Goal: Task Accomplishment & Management: Manage account settings

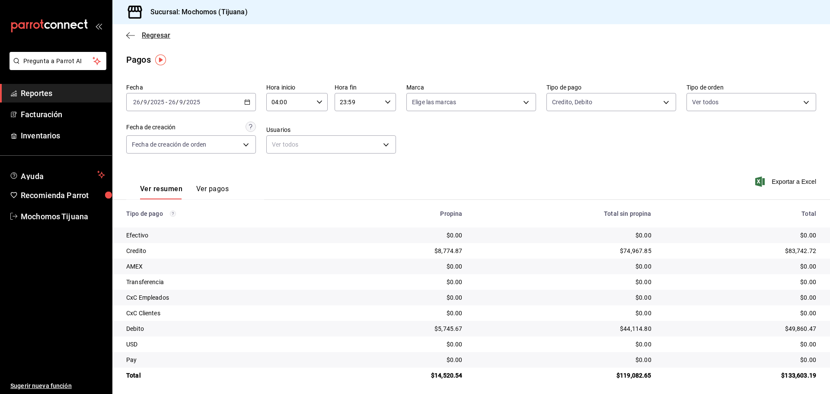
click at [130, 36] on icon "button" at bounding box center [130, 36] width 9 height 8
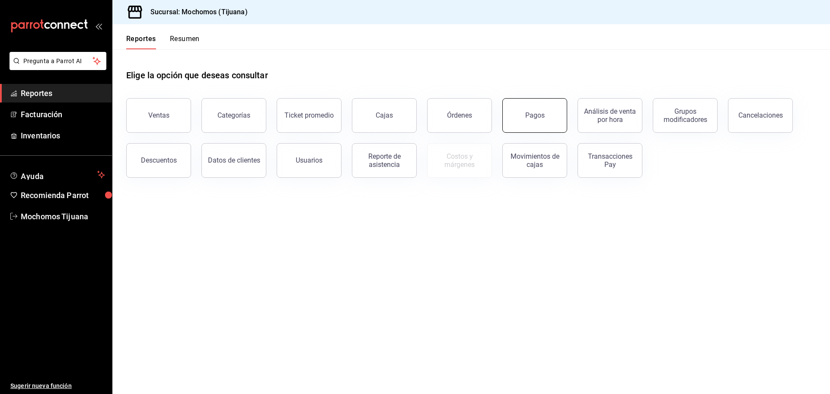
click at [525, 115] on button "Pagos" at bounding box center [534, 115] width 65 height 35
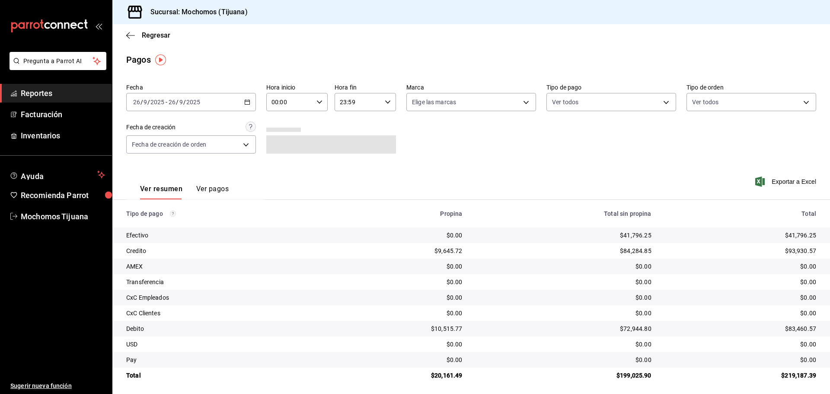
click at [318, 103] on icon "button" at bounding box center [320, 102] width 6 height 6
click at [285, 158] on button "04" at bounding box center [280, 163] width 27 height 17
type input "04:00"
click at [657, 102] on div at bounding box center [415, 197] width 830 height 394
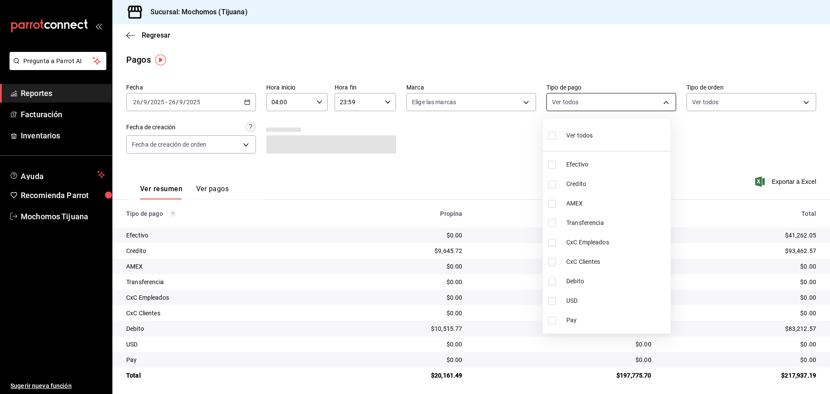
click at [661, 101] on body "Pregunta a Parrot AI Reportes Facturación Inventarios Ayuda Recomienda Parrot M…" at bounding box center [415, 197] width 830 height 394
click at [612, 176] on li "Credito" at bounding box center [607, 183] width 128 height 19
type input "a27a072c-b141-4985-9f83-ae60dbe2196b"
checkbox input "true"
click at [624, 284] on span "Debito" at bounding box center [620, 281] width 101 height 9
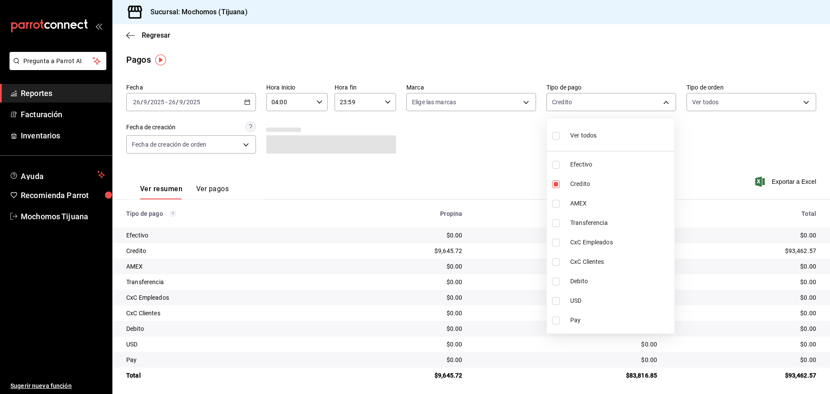
type input "a27a072c-b141-4985-9f83-ae60dbe2196b,b7370aa5-450f-4a05-bab4-2784151f97fb"
checkbox input "true"
click at [550, 135] on input "checkbox" at bounding box center [552, 136] width 8 height 8
checkbox input "true"
type input "e823c082-5bf3-4e6e-b961-f7623faa40a9,a27a072c-b141-4985-9f83-ae60dbe2196b,28e67…"
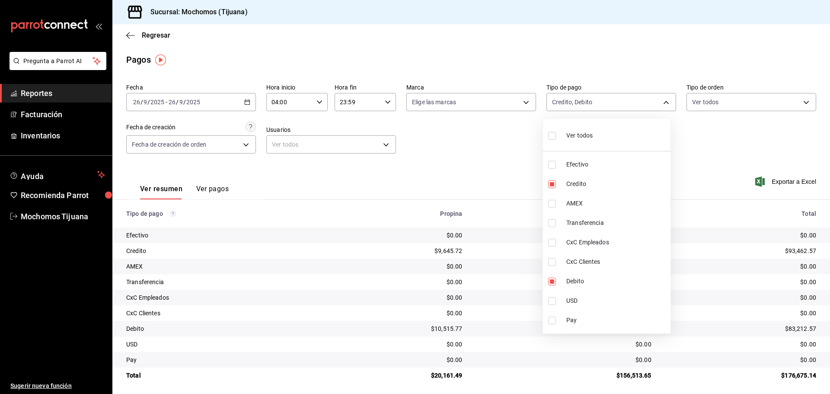
checkbox input "true"
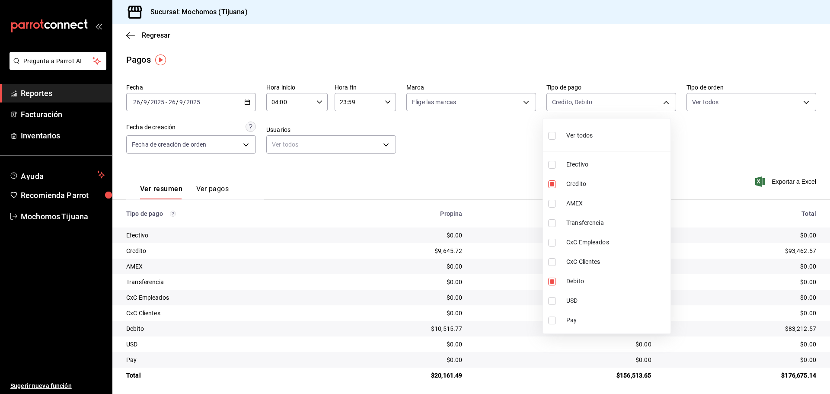
checkbox input "true"
click at [555, 135] on input "checkbox" at bounding box center [556, 136] width 8 height 8
checkbox input "false"
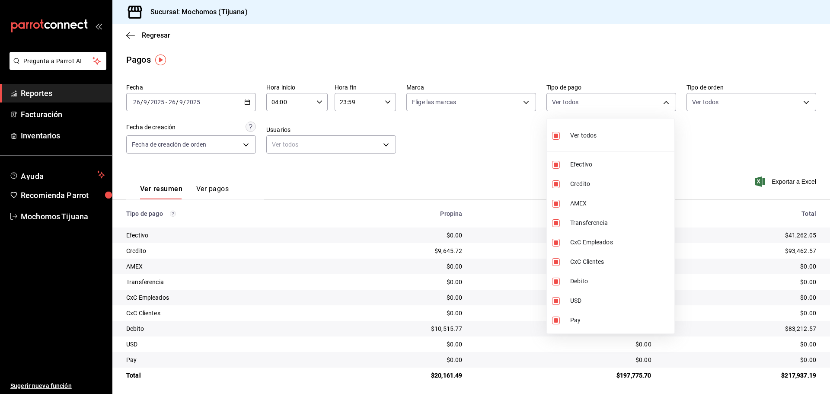
checkbox input "false"
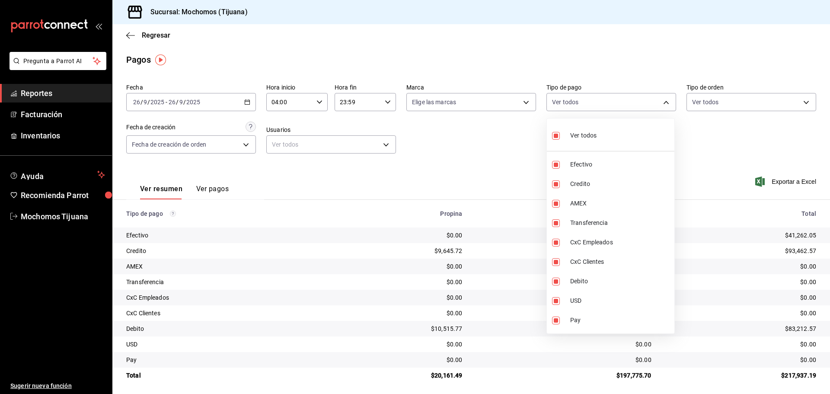
checkbox input "false"
click at [512, 145] on div at bounding box center [415, 197] width 830 height 394
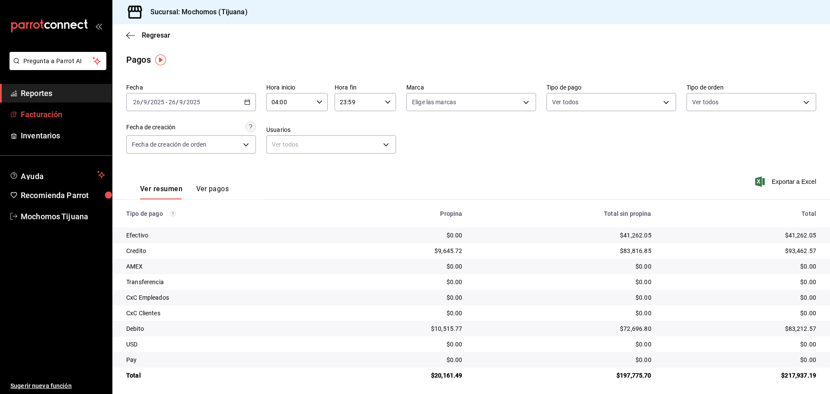
click at [60, 108] on link "Facturación" at bounding box center [56, 114] width 112 height 19
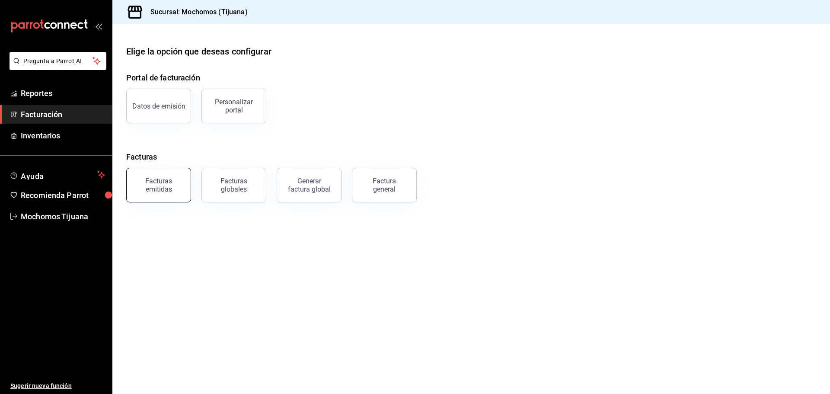
click at [173, 191] on div "Facturas emitidas" at bounding box center [159, 185] width 54 height 16
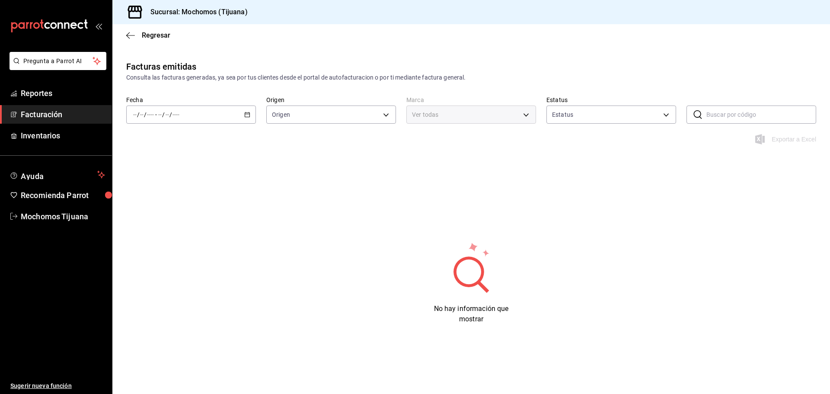
type input "ORDER_INVOICE,GENERAL_INVOICE"
type input "ACTIVE,PENDING_CANCELLATION,CANCELLED,PRE_CANCELLED"
type input "c300ab0f-4e96-434a-ab79-9fec8b673c9f"
click at [74, 112] on span "Facturación" at bounding box center [63, 115] width 84 height 12
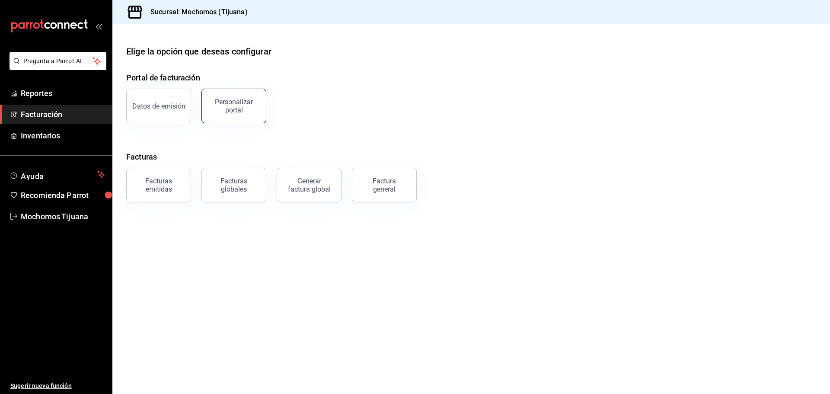
click at [216, 107] on div "Personalizar portal" at bounding box center [234, 106] width 54 height 16
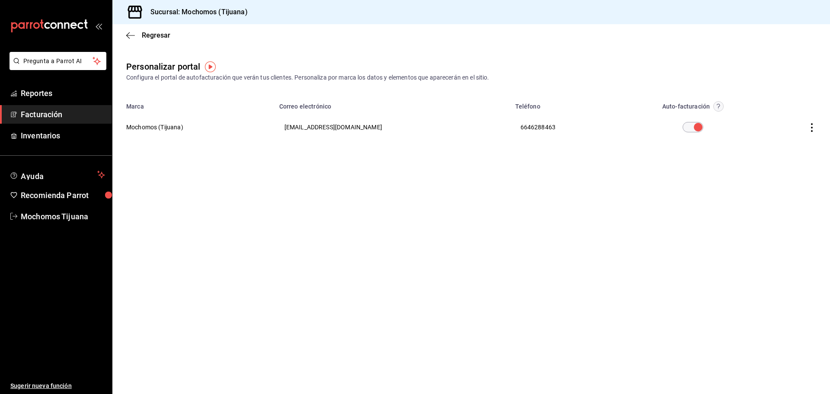
click at [724, 104] on circle "button" at bounding box center [719, 107] width 10 height 10
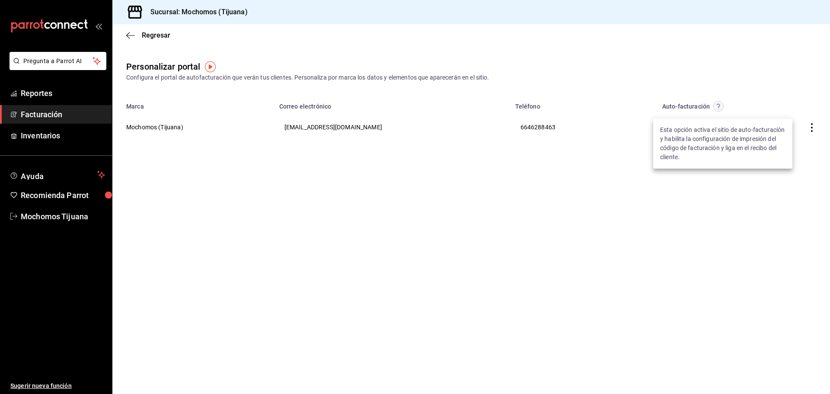
click at [793, 105] on div at bounding box center [415, 197] width 830 height 394
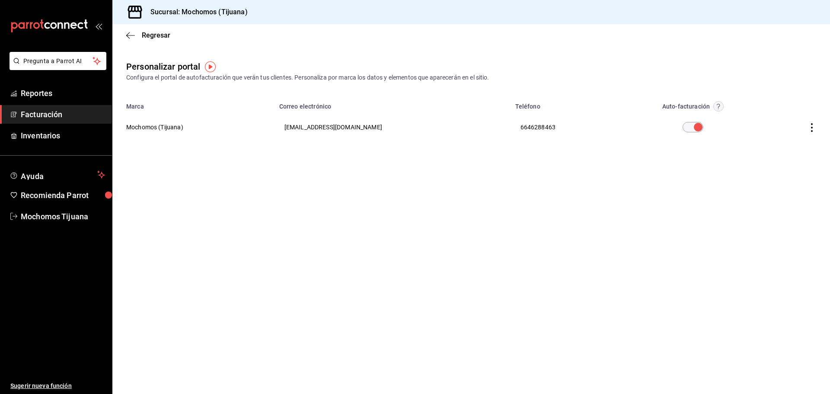
click at [700, 127] on input "checkbox" at bounding box center [698, 127] width 31 height 10
checkbox input "true"
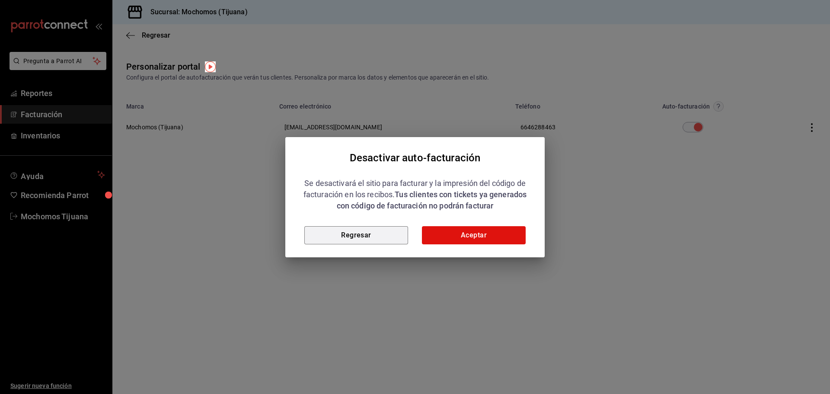
click at [390, 232] on button "Regresar" at bounding box center [356, 235] width 104 height 18
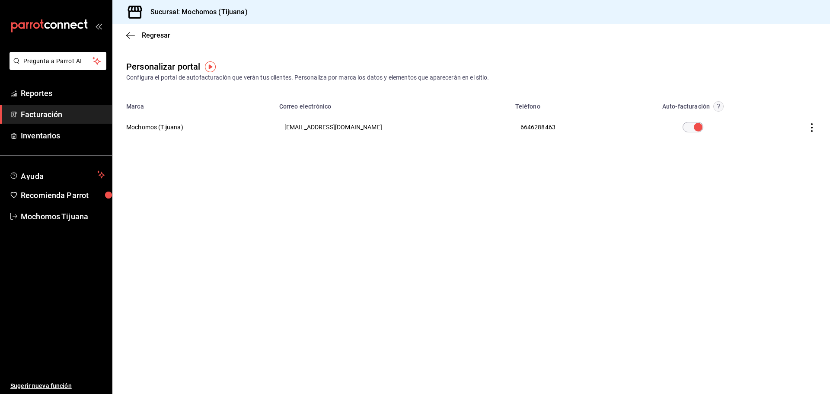
click at [809, 128] on icon "button" at bounding box center [812, 127] width 9 height 9
click at [86, 117] on div at bounding box center [415, 197] width 830 height 394
click at [127, 35] on icon "button" at bounding box center [127, 35] width 3 height 6
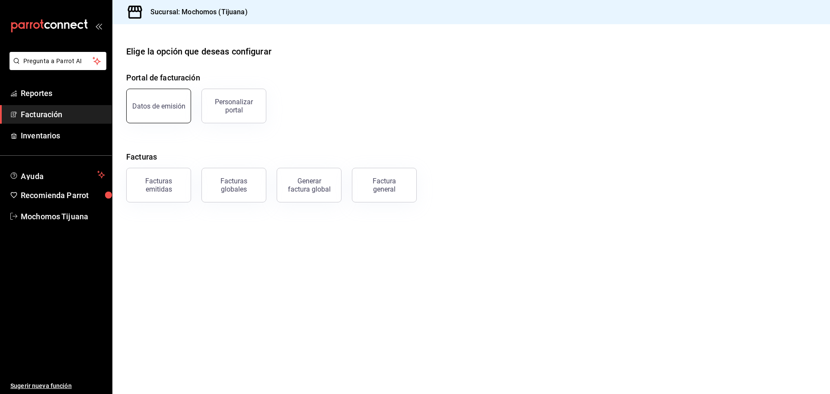
click at [173, 110] on button "Datos de emisión" at bounding box center [158, 106] width 65 height 35
